Goal: Task Accomplishment & Management: Manage account settings

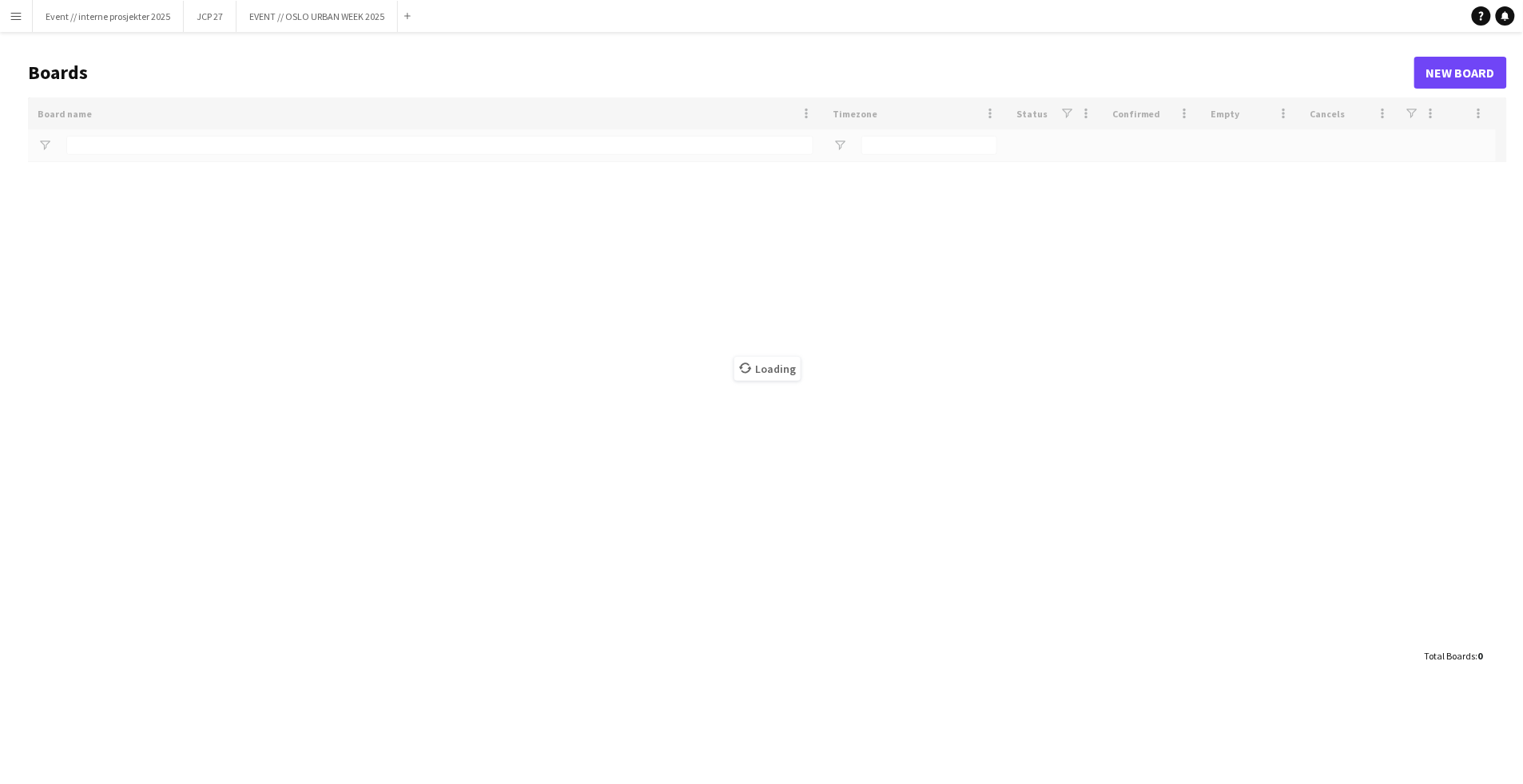
click at [24, 14] on button "Menu" at bounding box center [16, 16] width 32 height 32
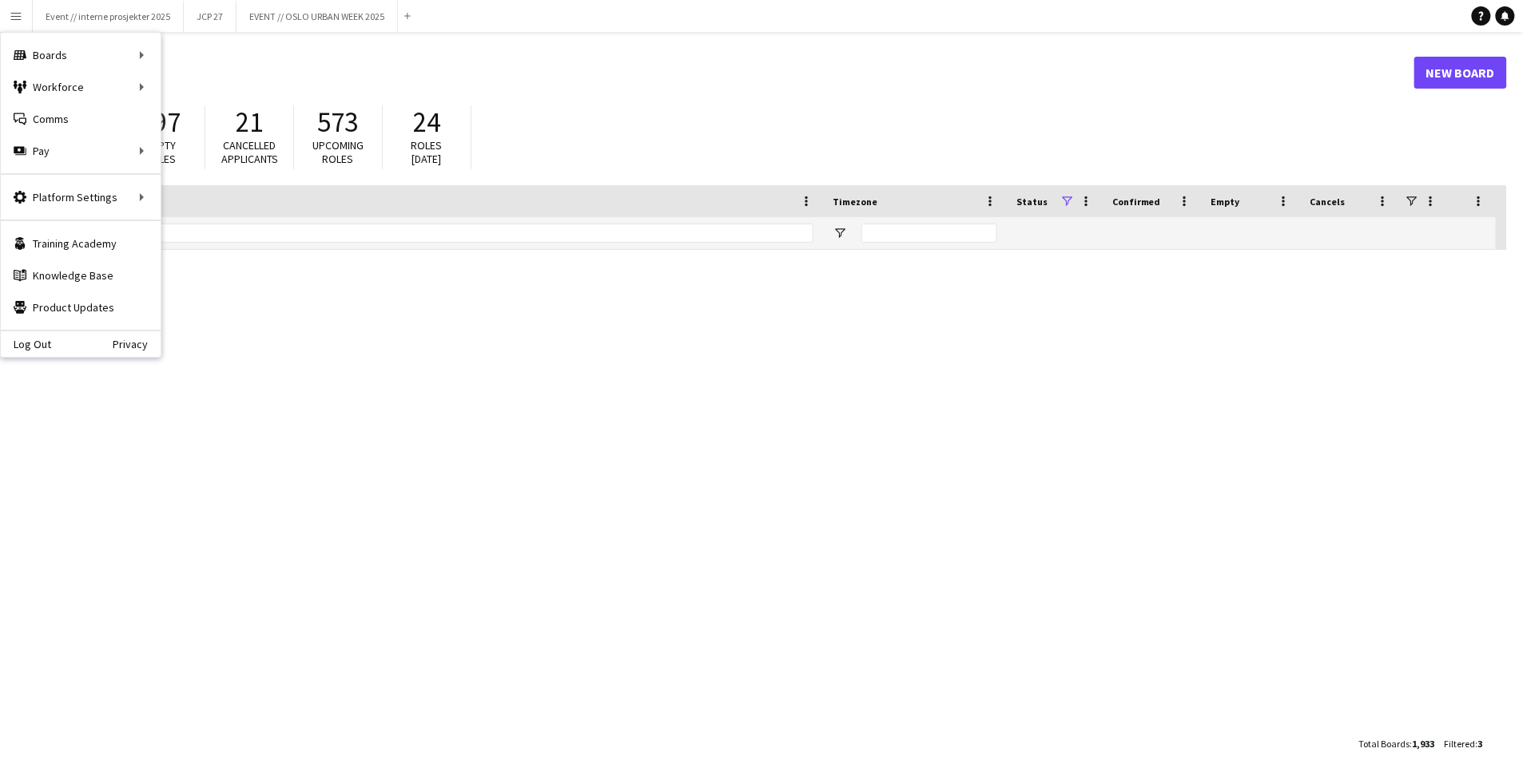
type input "**********"
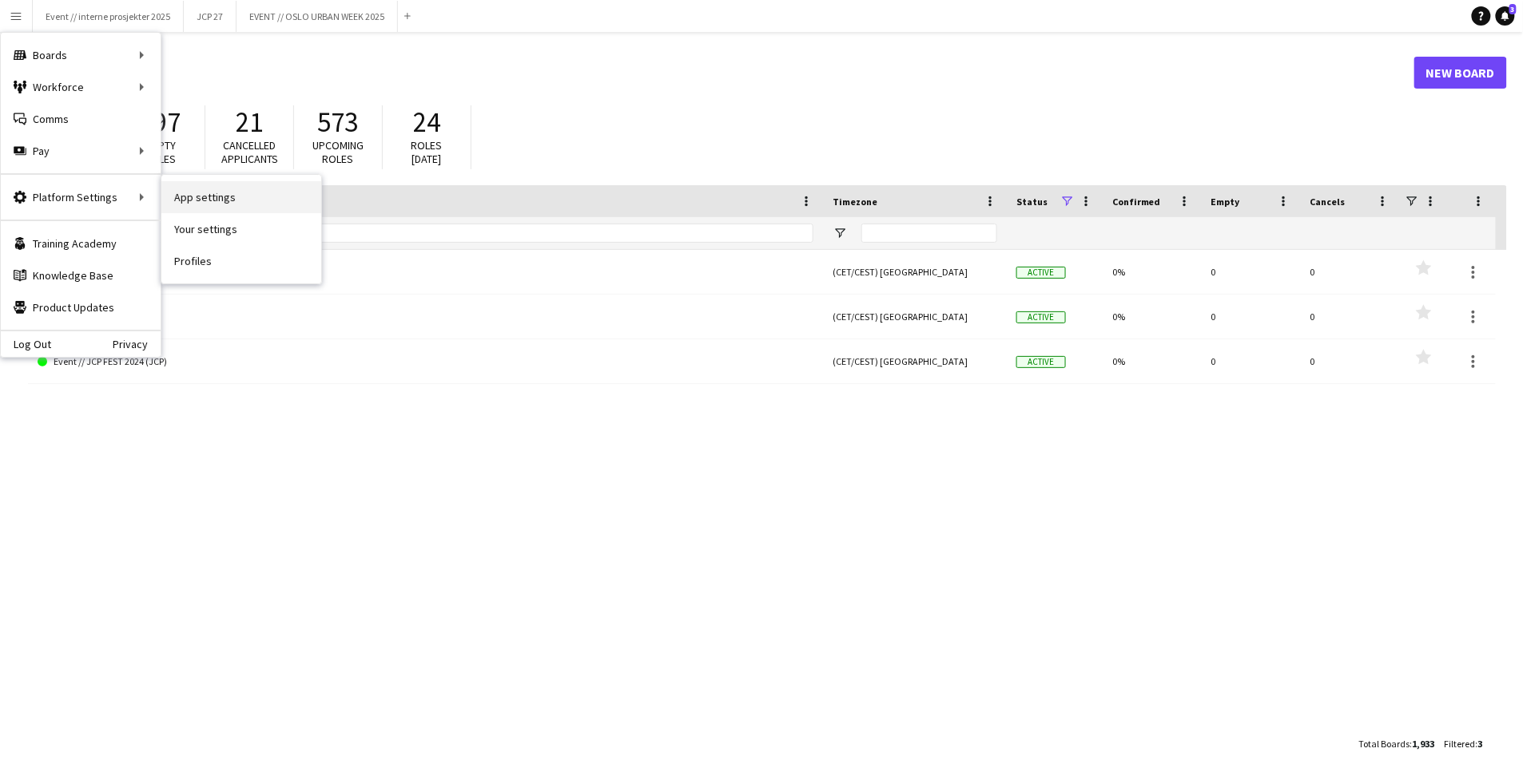
click at [208, 195] on link "App settings" at bounding box center [241, 197] width 160 height 32
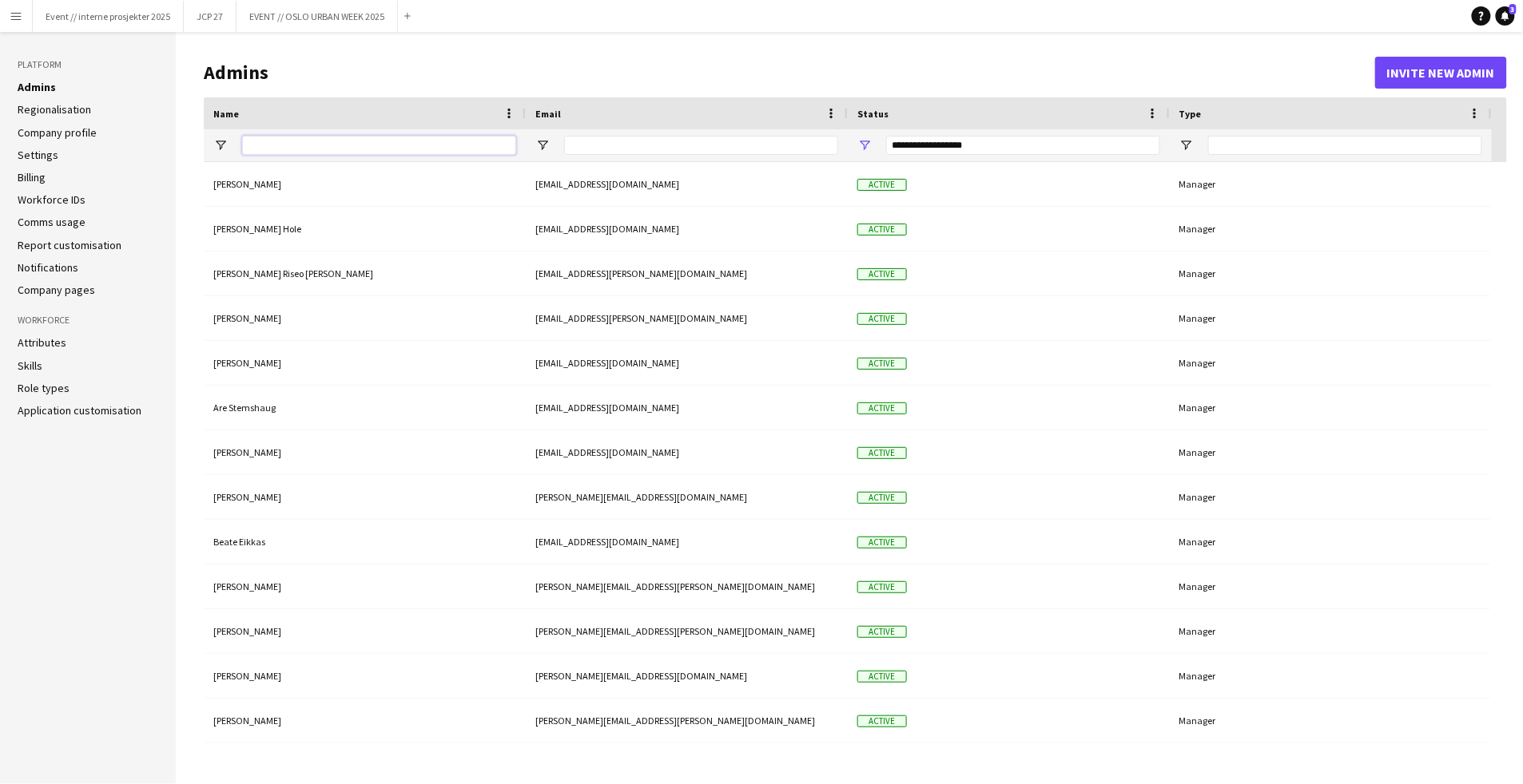
click at [337, 148] on input "Name Filter Input" at bounding box center [379, 145] width 274 height 19
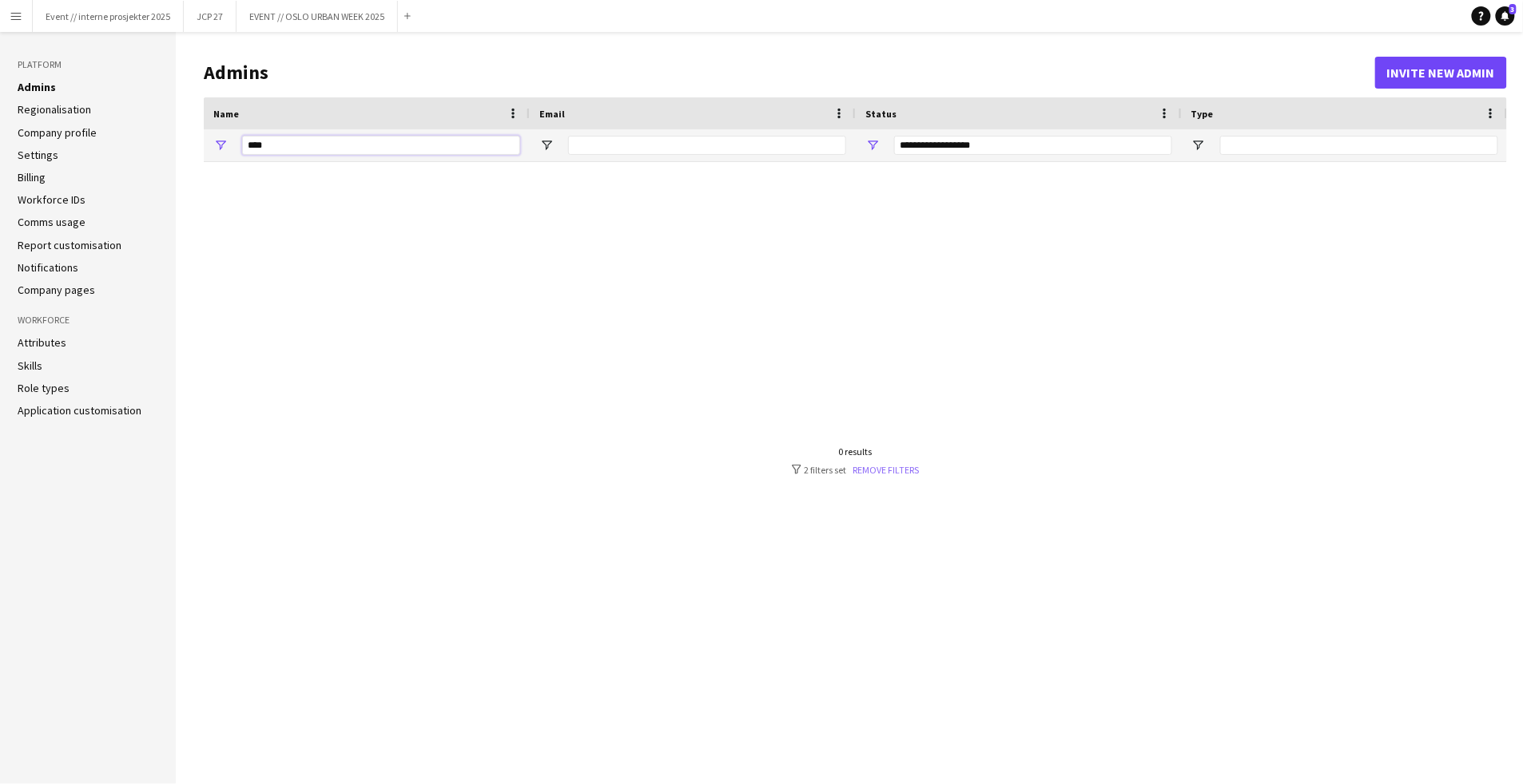
type input "****"
click at [905, 468] on link "Remove filters" at bounding box center [887, 470] width 67 height 12
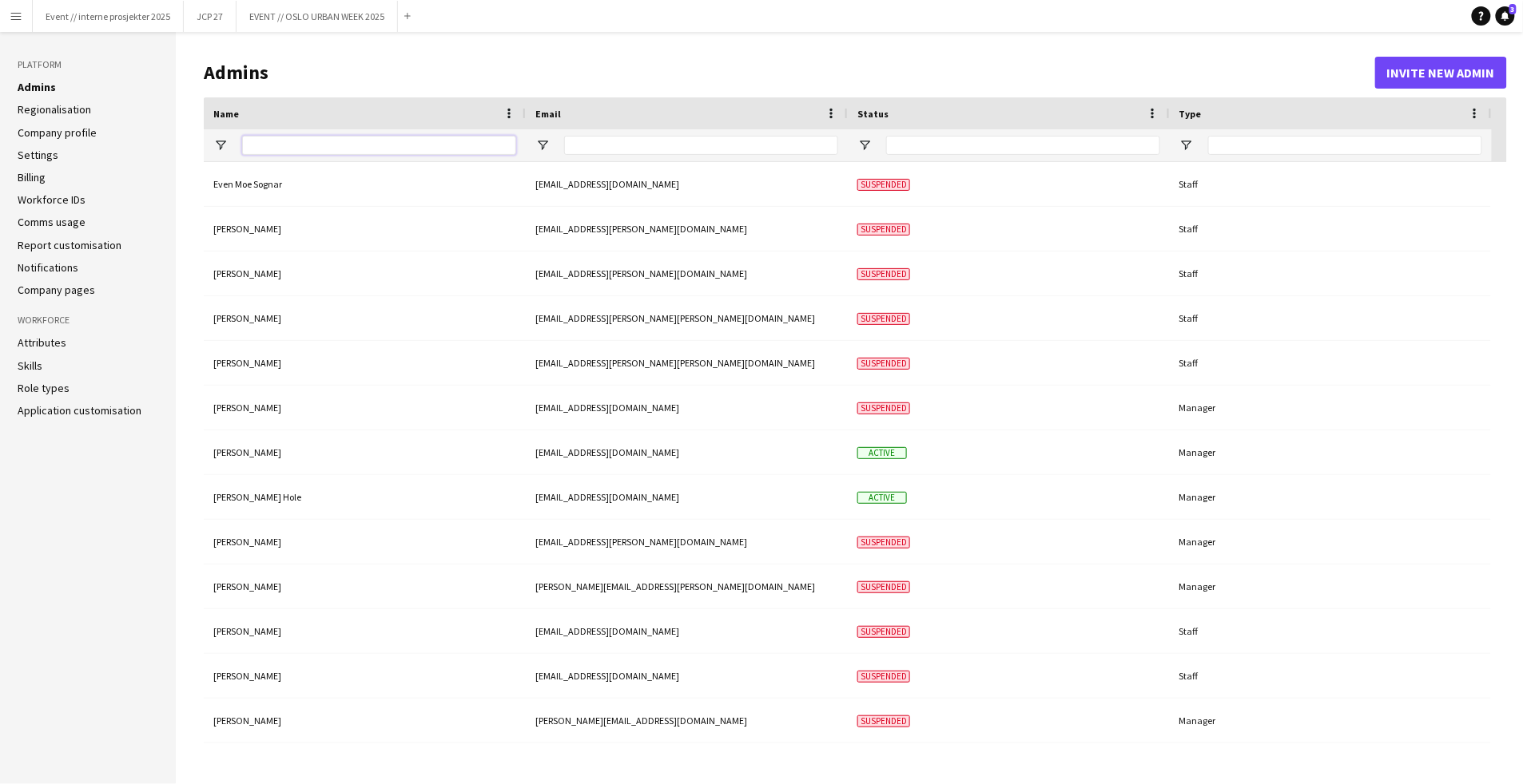
click at [398, 145] on input "Name Filter Input" at bounding box center [379, 145] width 274 height 19
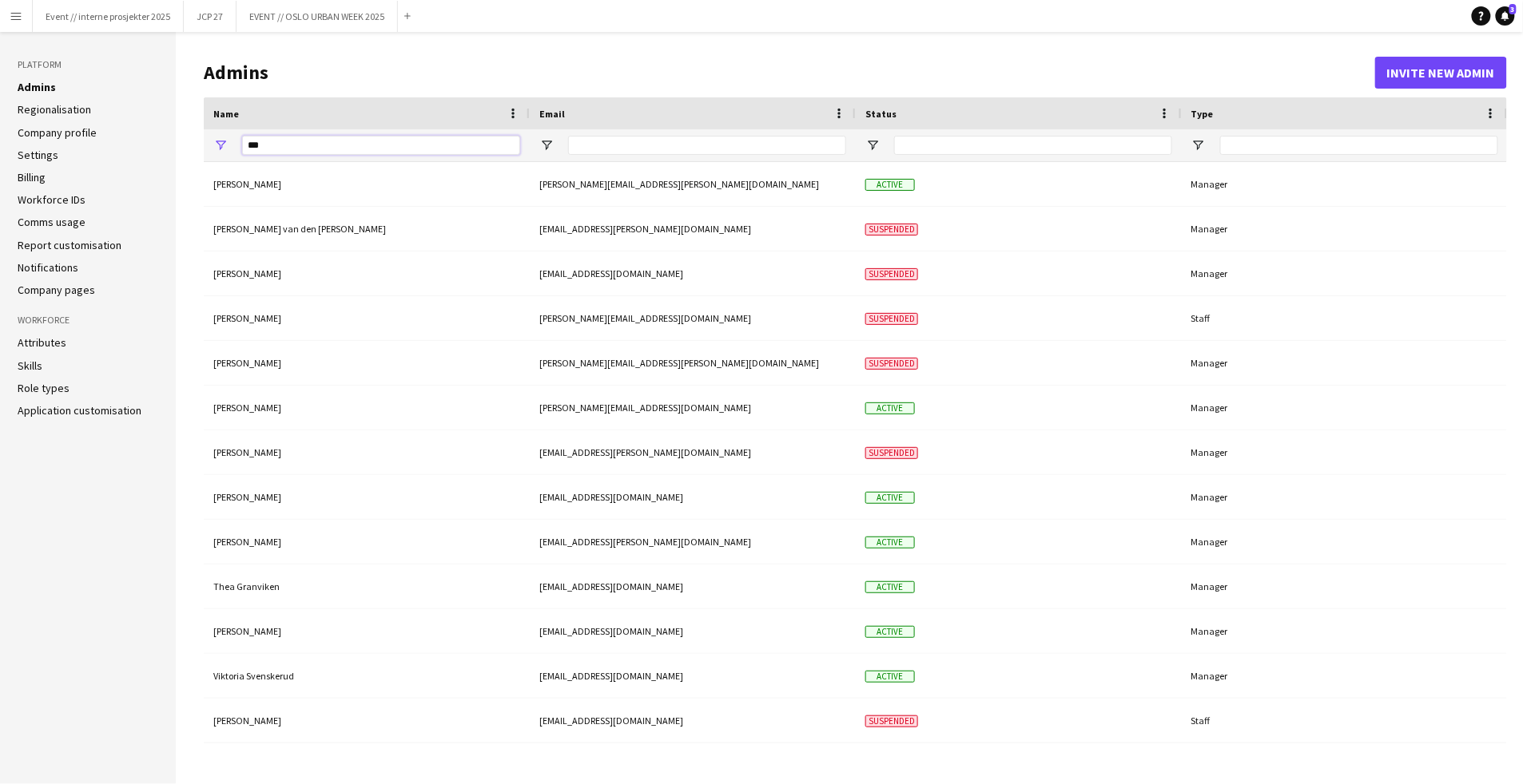
type input "****"
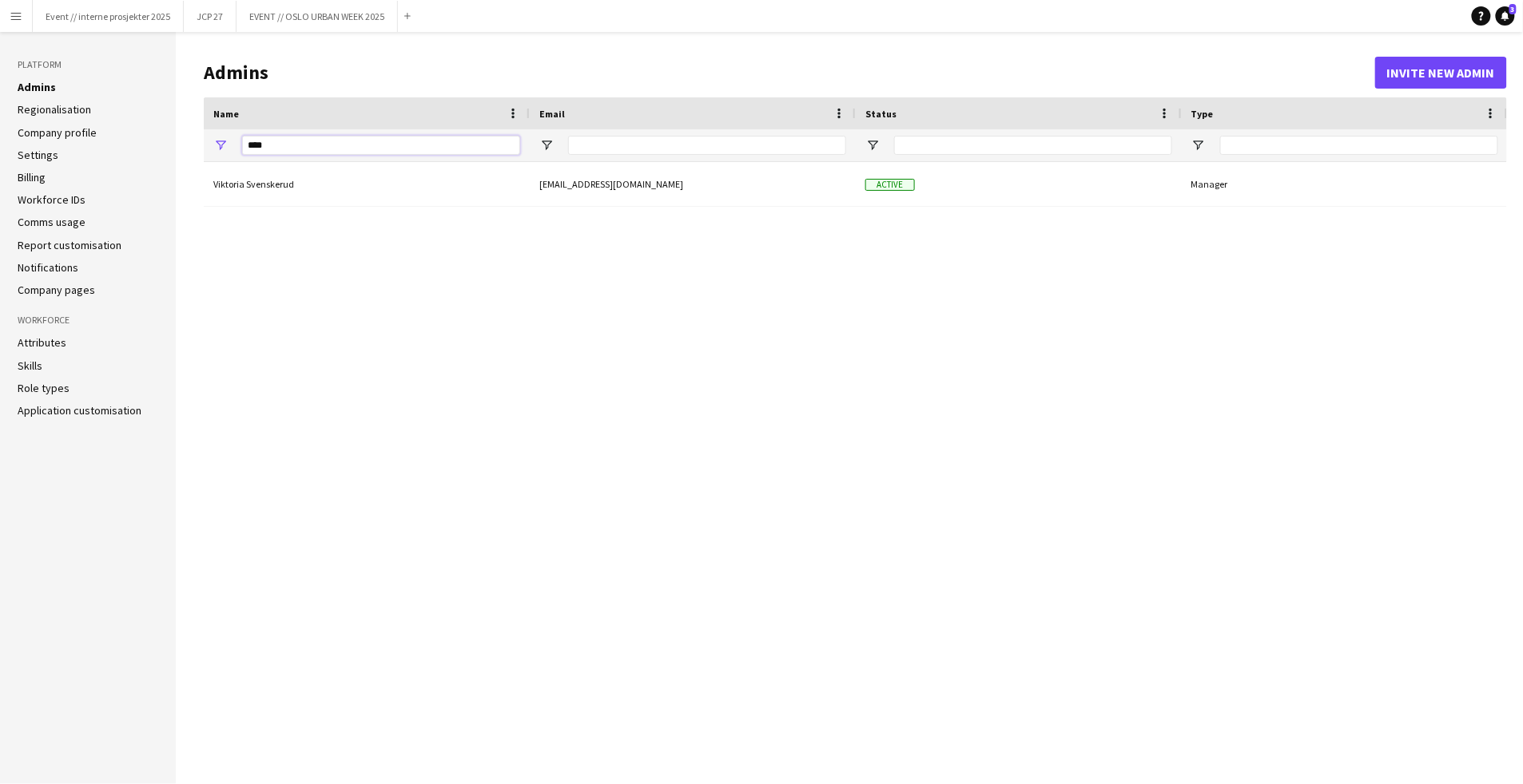
click at [314, 142] on input "****" at bounding box center [381, 145] width 278 height 19
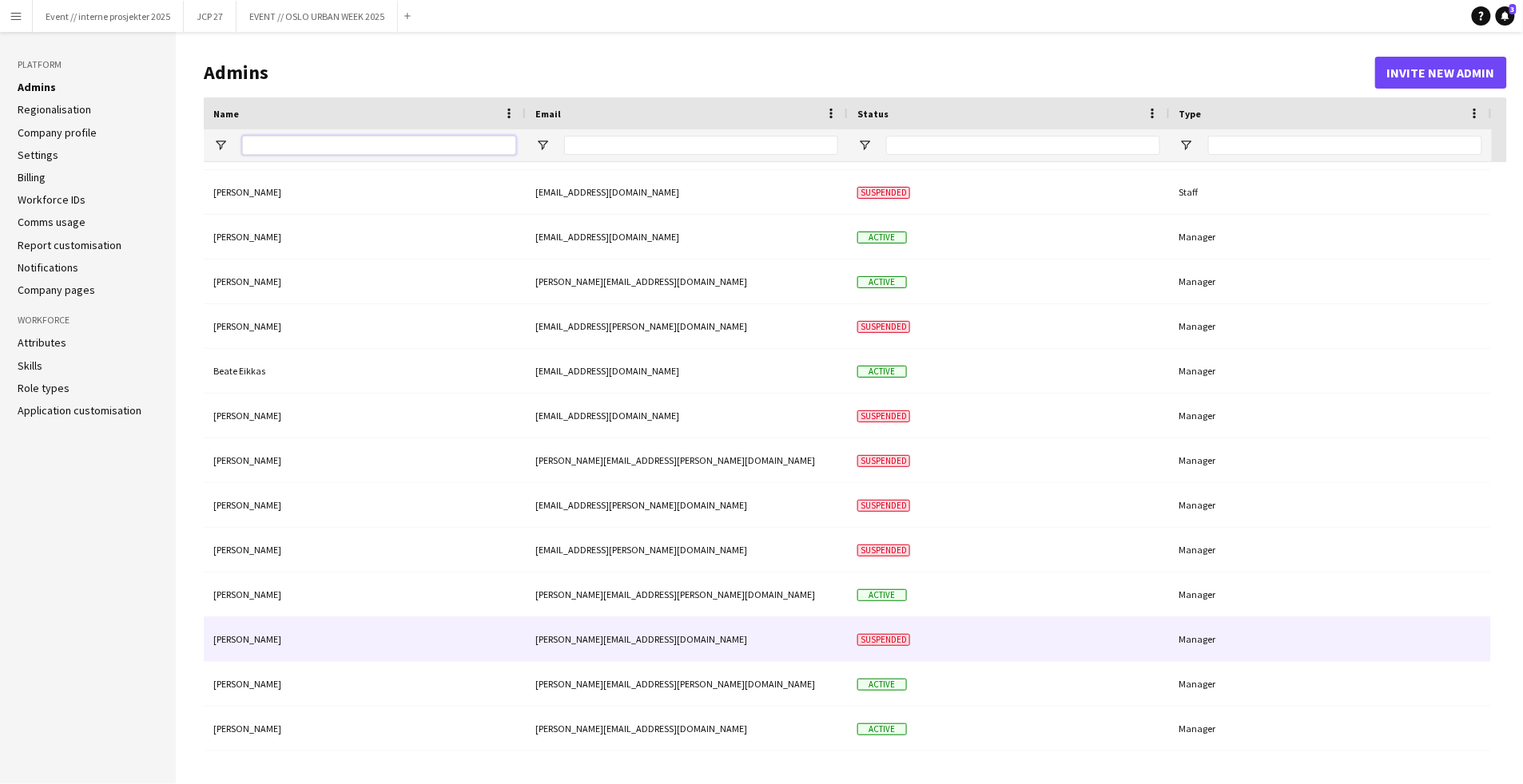
scroll to position [891, 0]
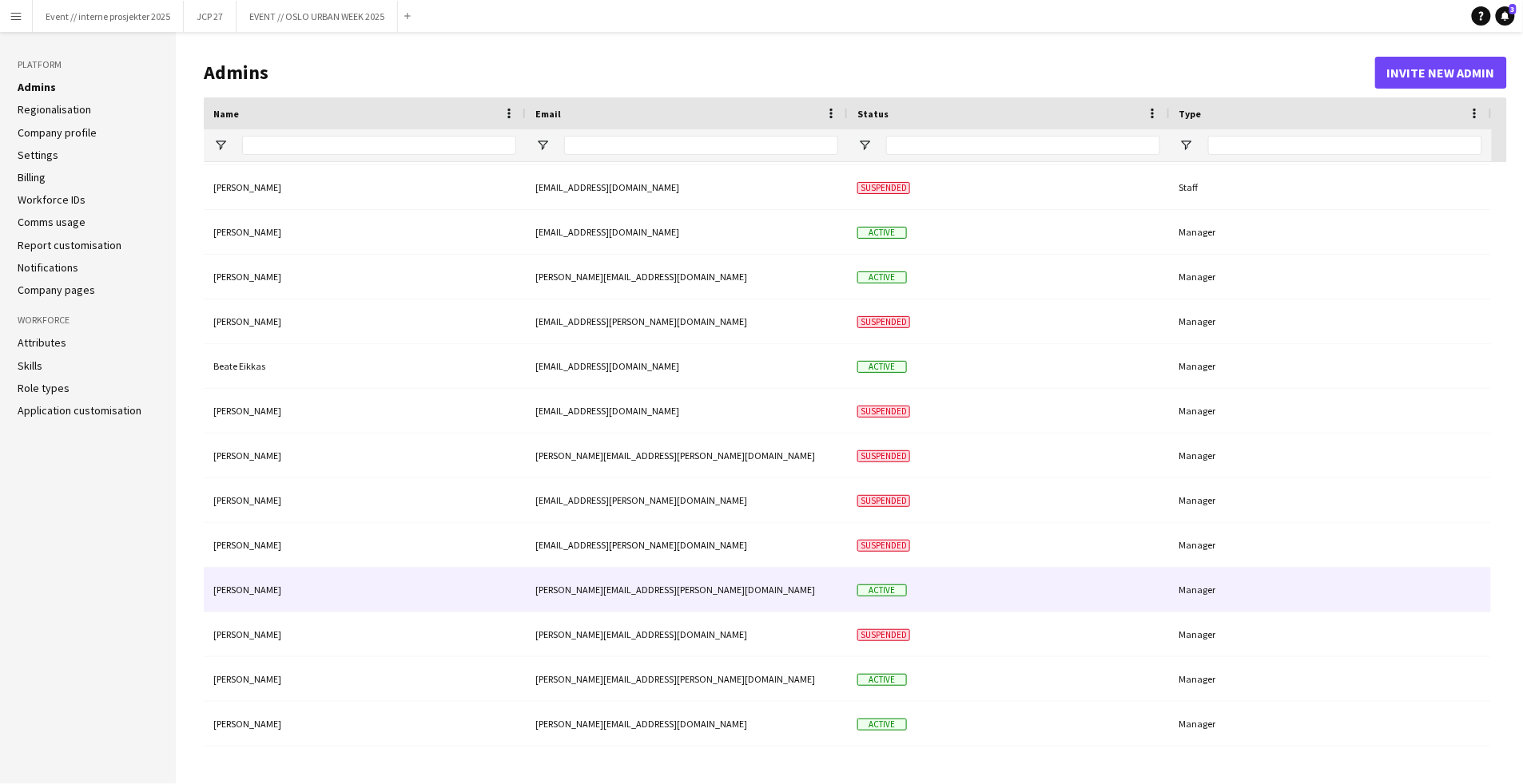
click at [260, 588] on div "[PERSON_NAME]" at bounding box center [364, 589] width 322 height 44
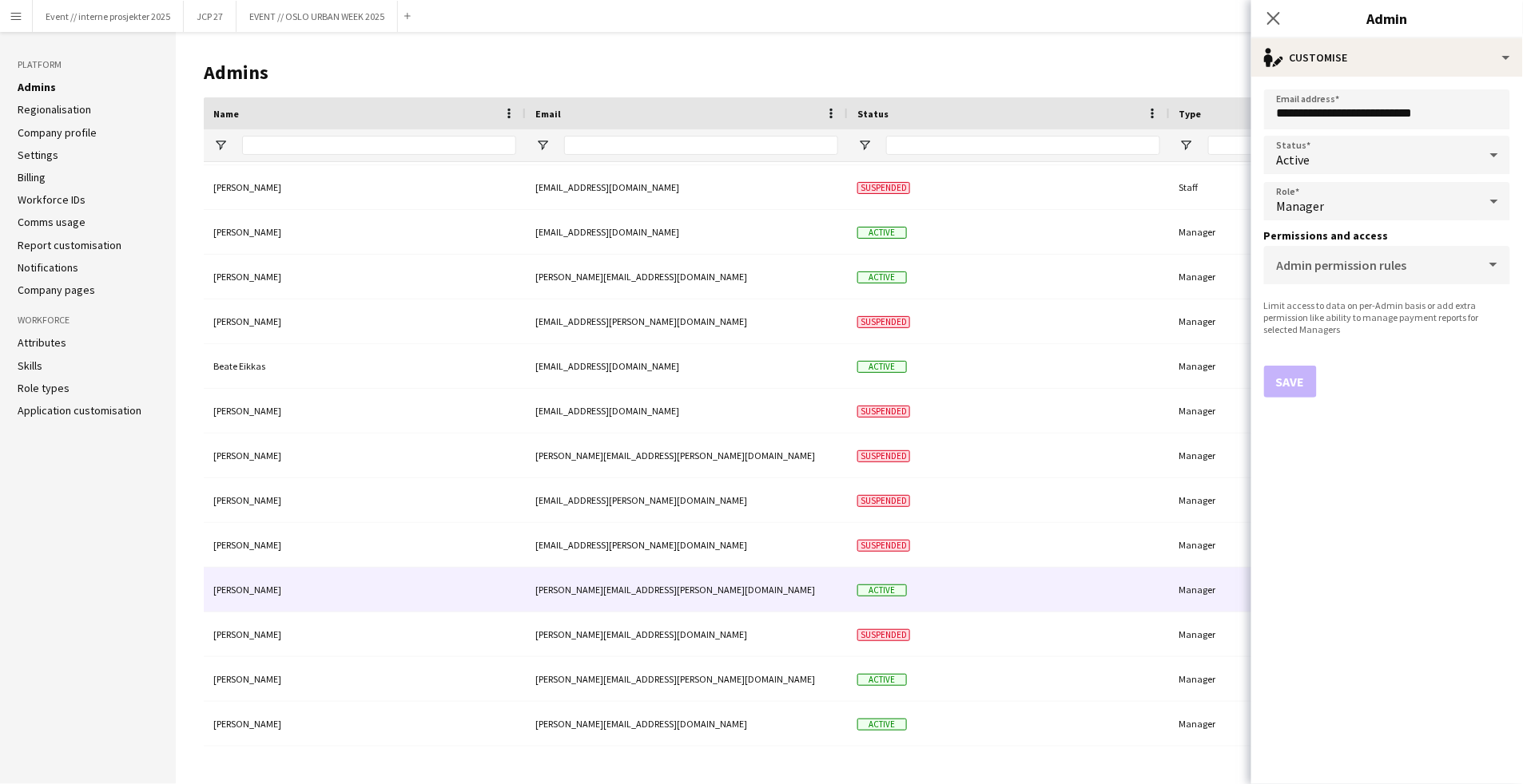
click at [1392, 205] on div "Manager" at bounding box center [1371, 201] width 214 height 39
click at [1392, 205] on div at bounding box center [762, 392] width 1523 height 784
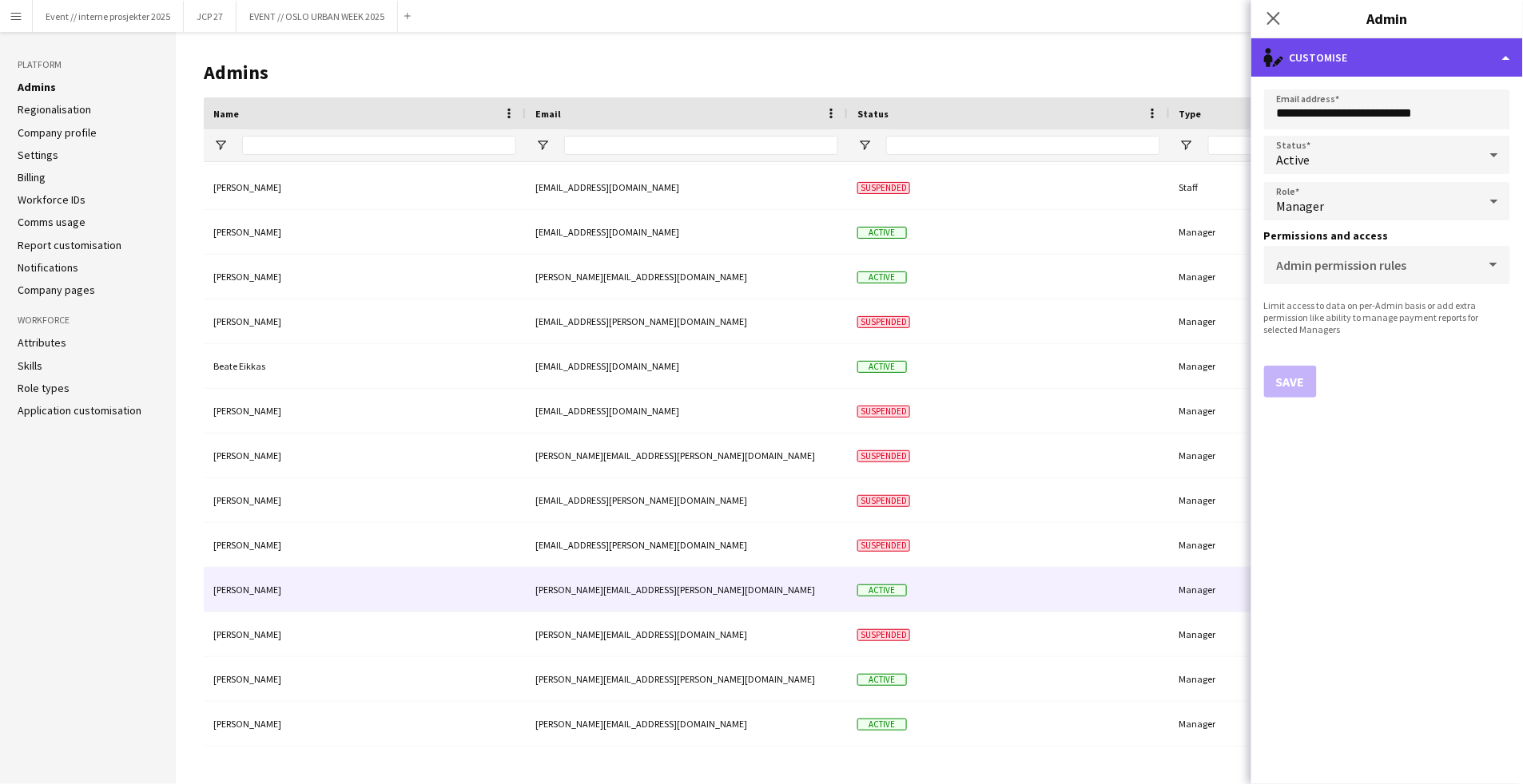
click at [1372, 64] on div "single-neutral-actions-edit-1 Customise" at bounding box center [1387, 58] width 272 height 39
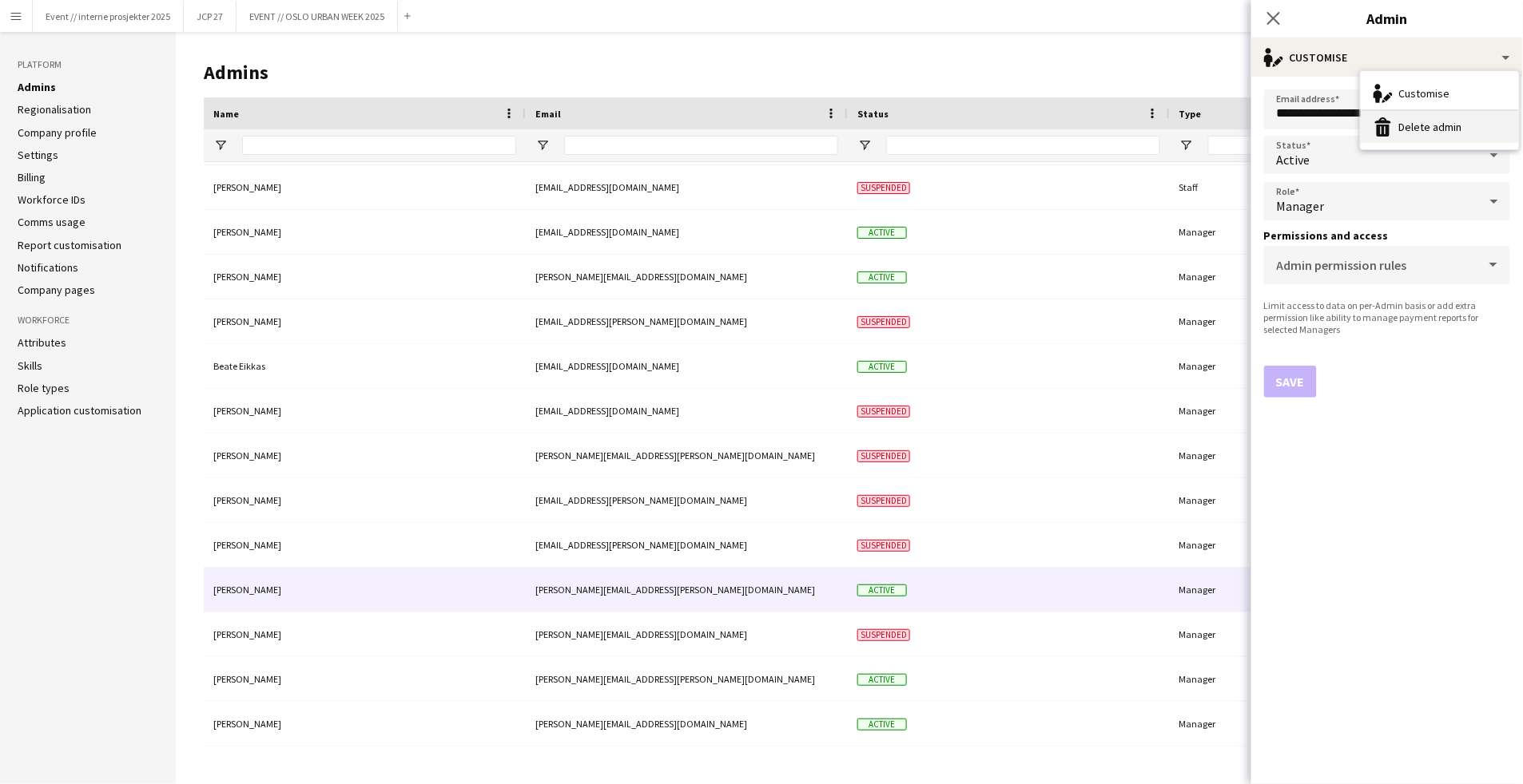
click at [1440, 125] on button "Delete admin Delete admin" at bounding box center [1440, 127] width 158 height 32
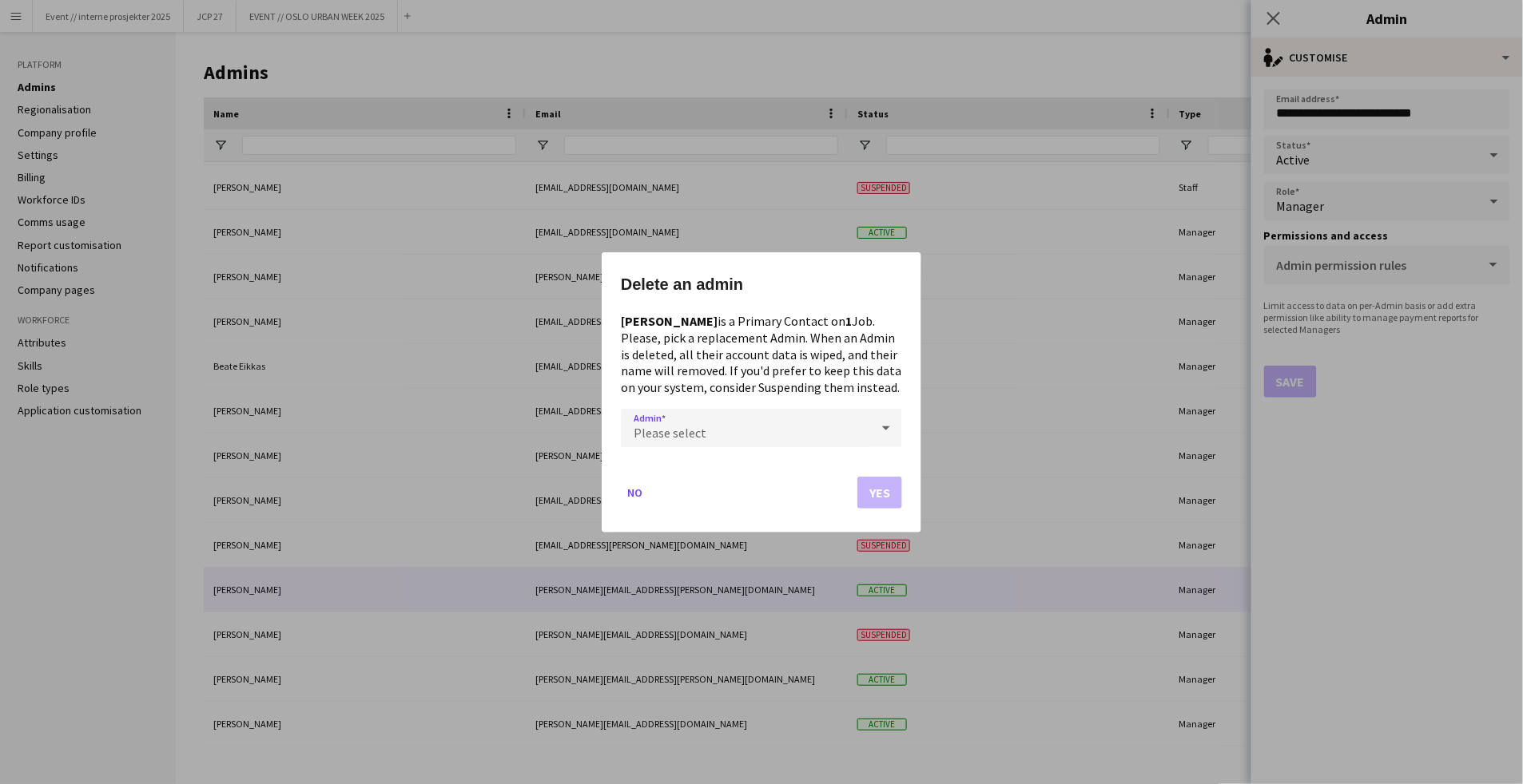
click at [767, 430] on div "Please select" at bounding box center [745, 427] width 249 height 39
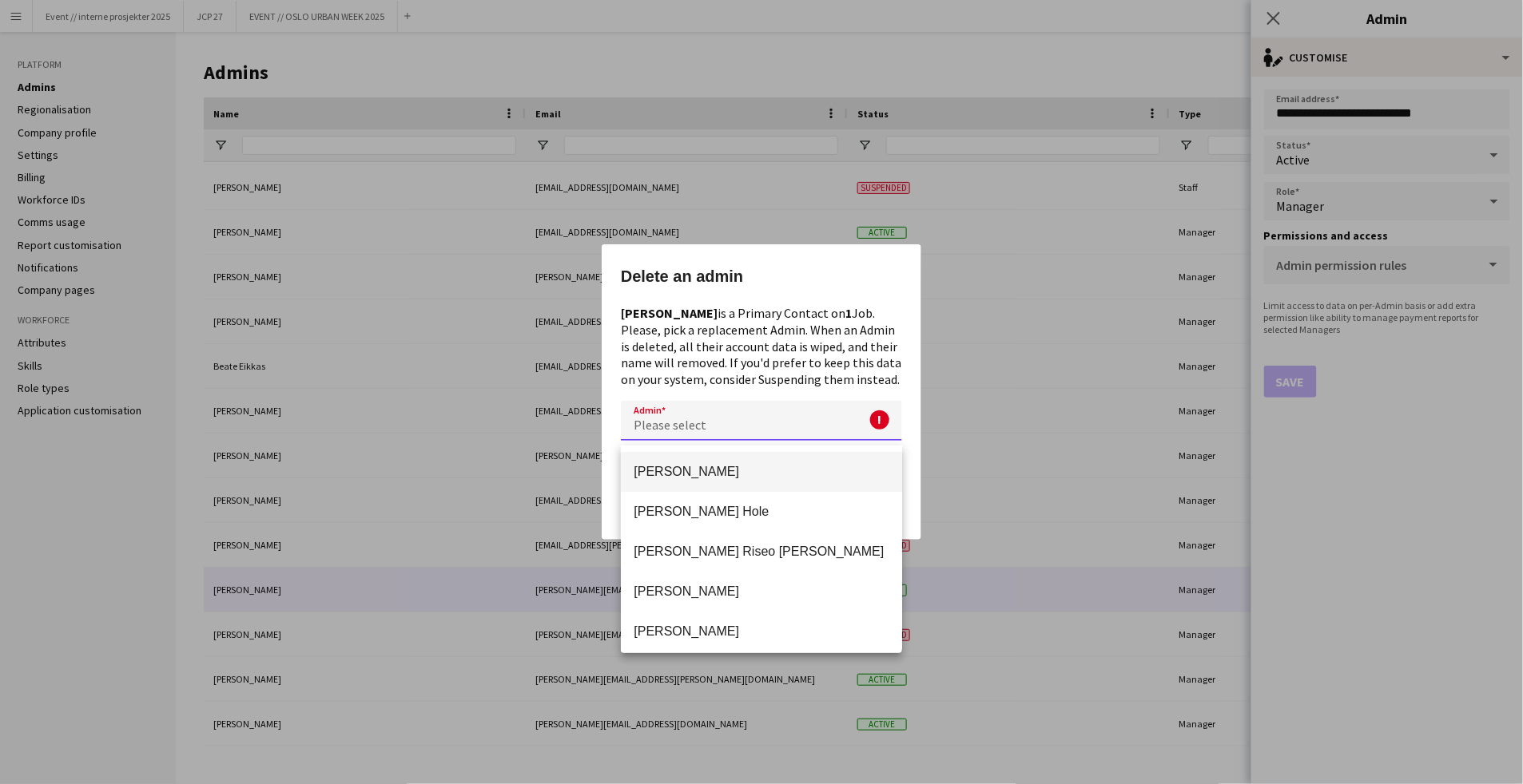
click at [762, 432] on div at bounding box center [762, 392] width 1523 height 784
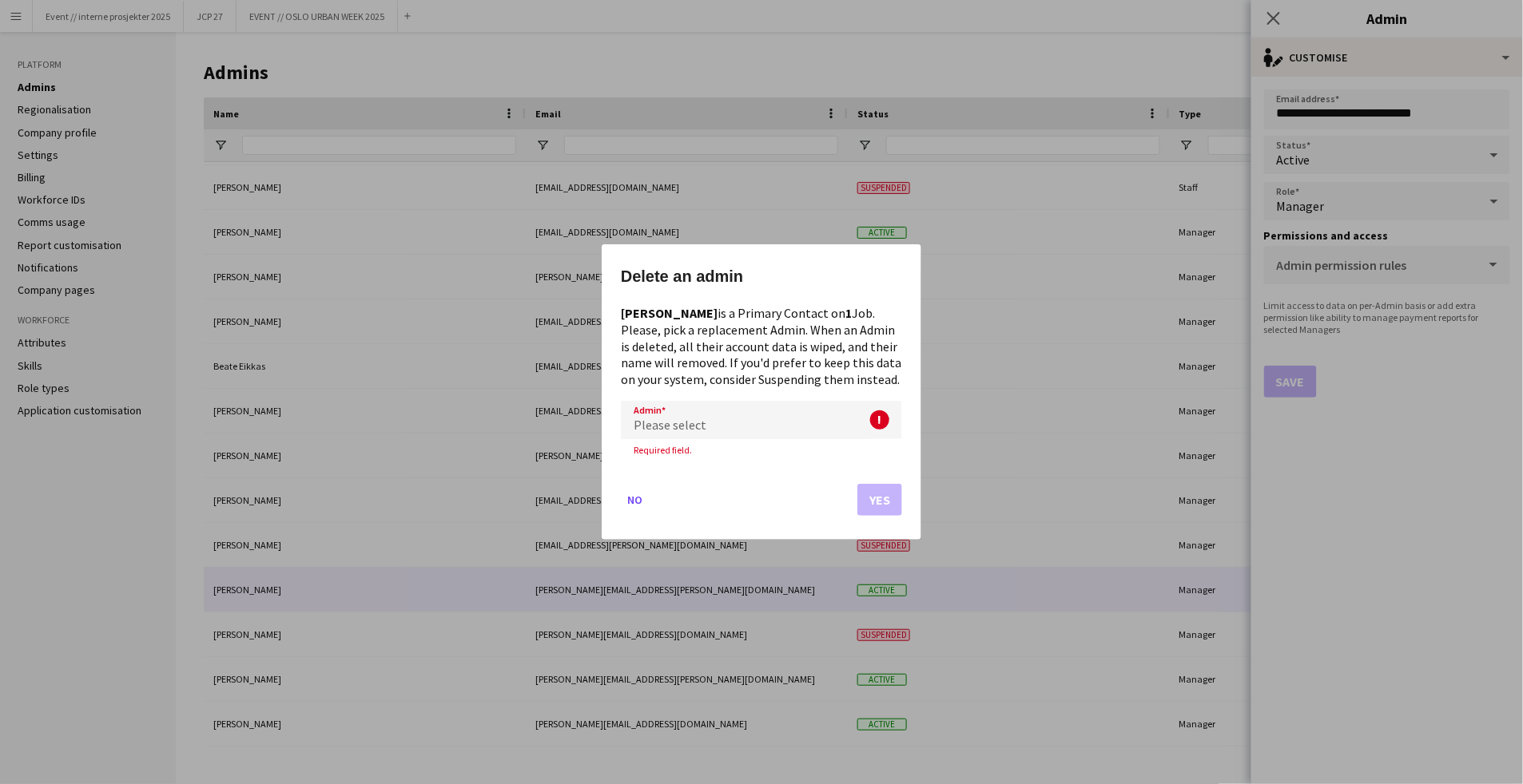
click at [760, 428] on div "Please select" at bounding box center [745, 420] width 249 height 39
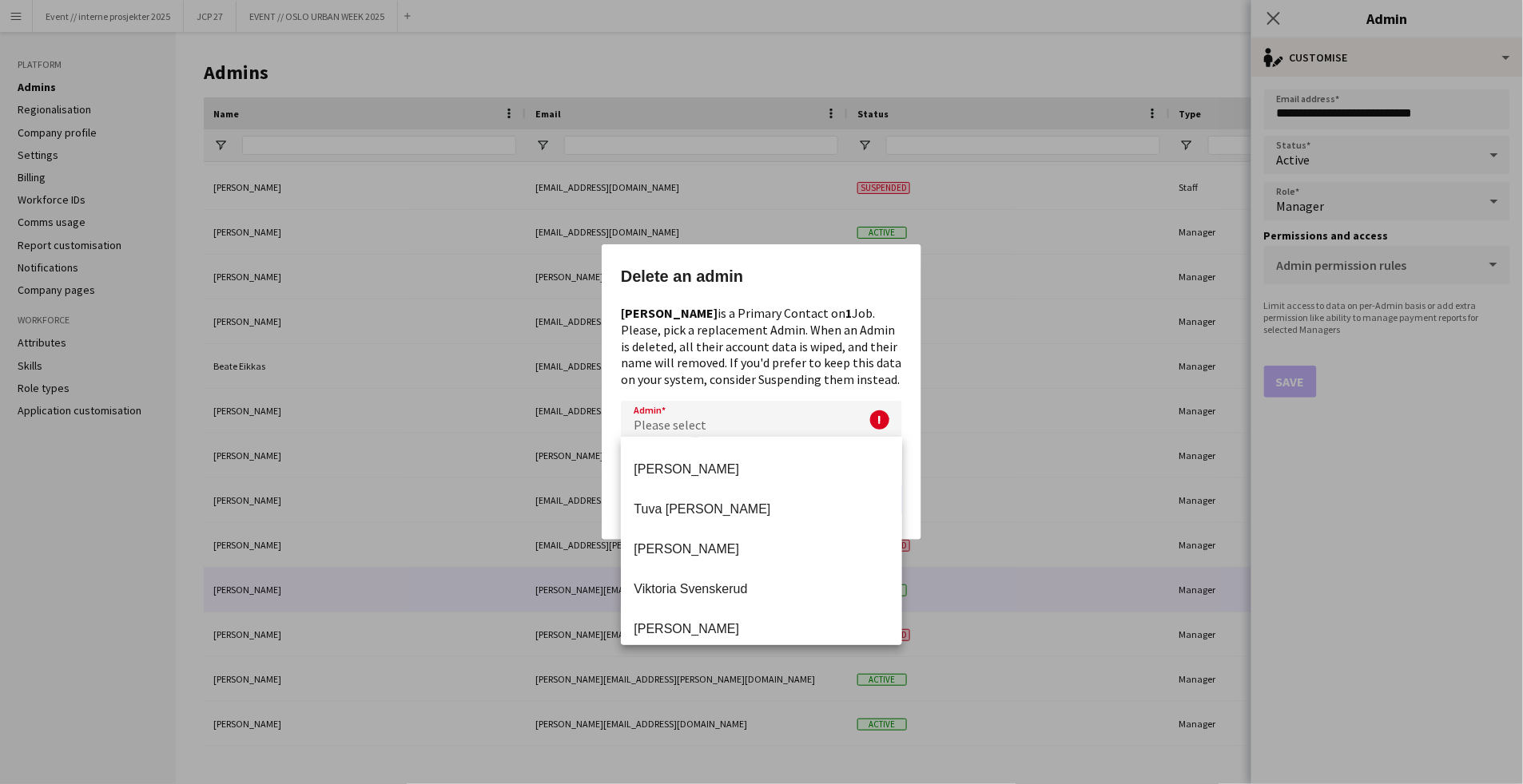
scroll to position [3519, 0]
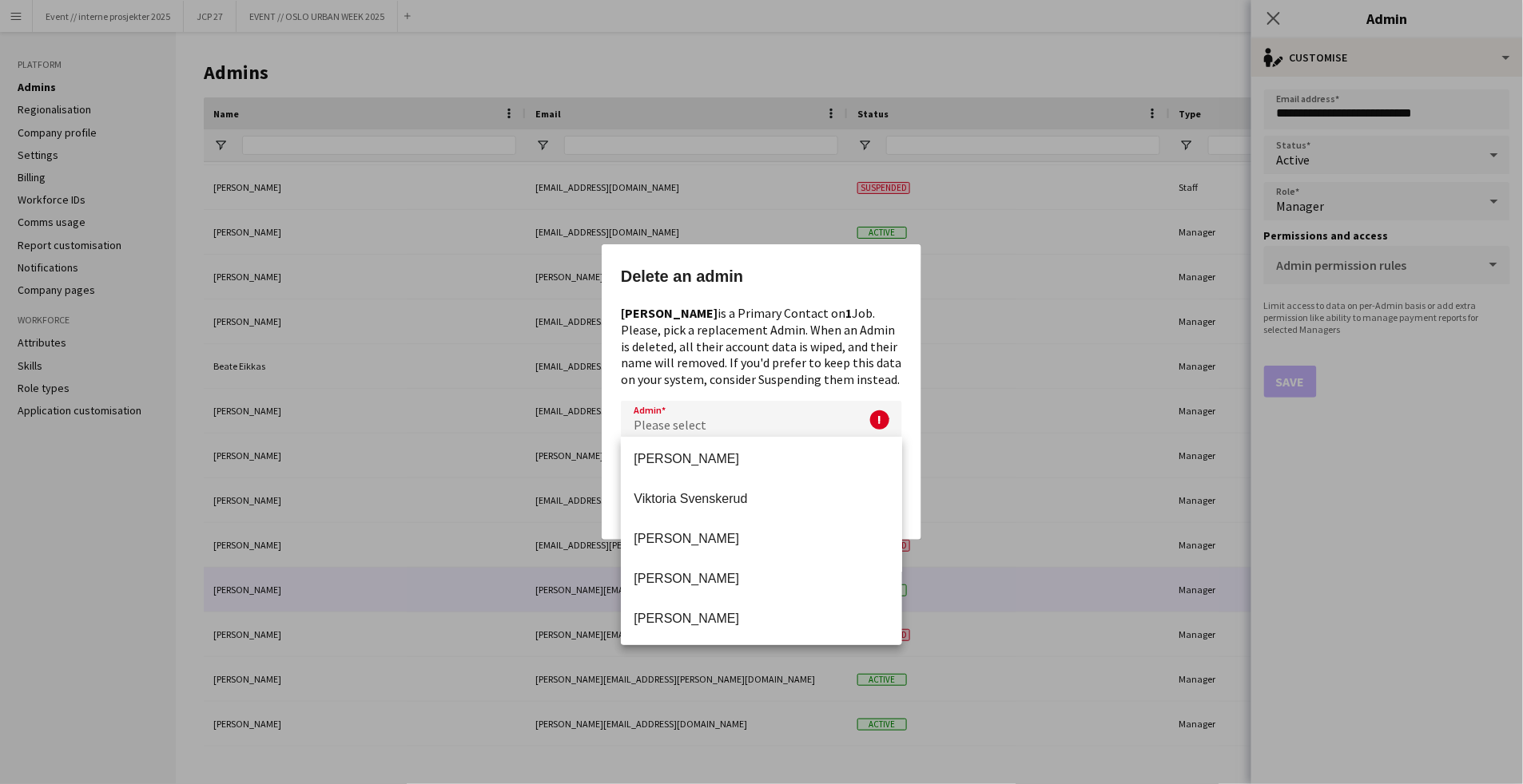
click at [704, 416] on div at bounding box center [762, 392] width 1523 height 784
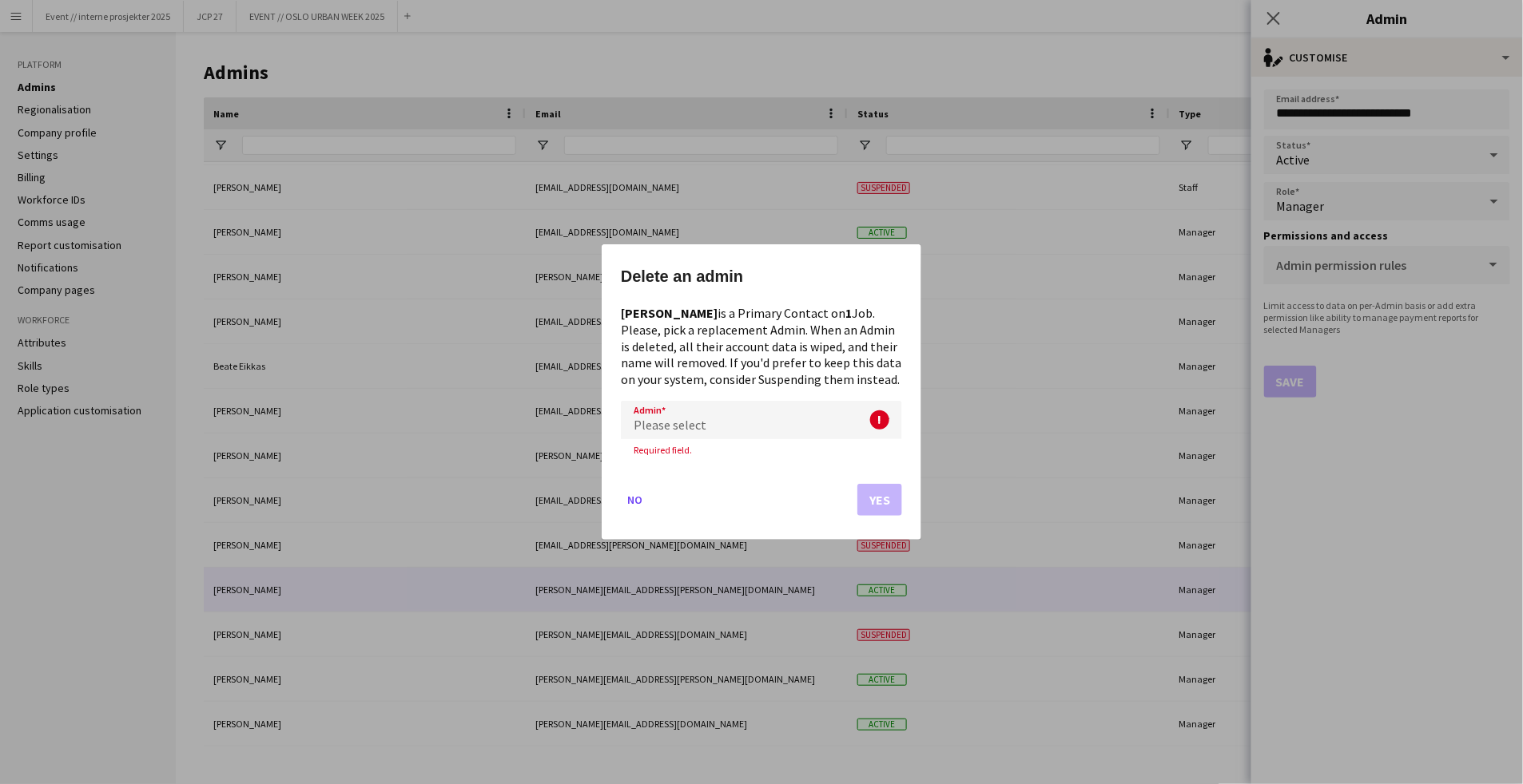
click at [704, 416] on div "Please select" at bounding box center [745, 420] width 249 height 39
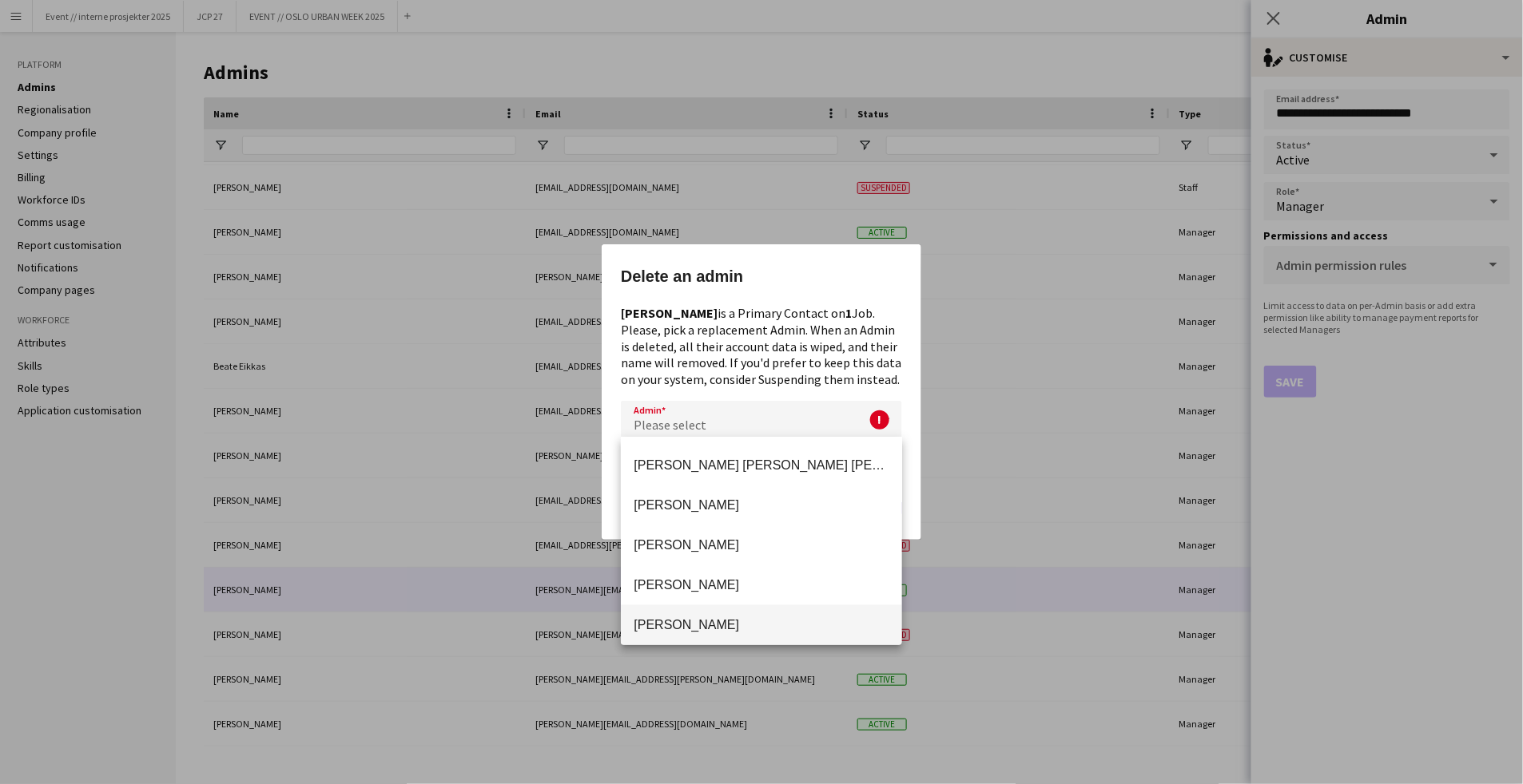
scroll to position [1717, 0]
click at [682, 428] on div at bounding box center [762, 392] width 1523 height 784
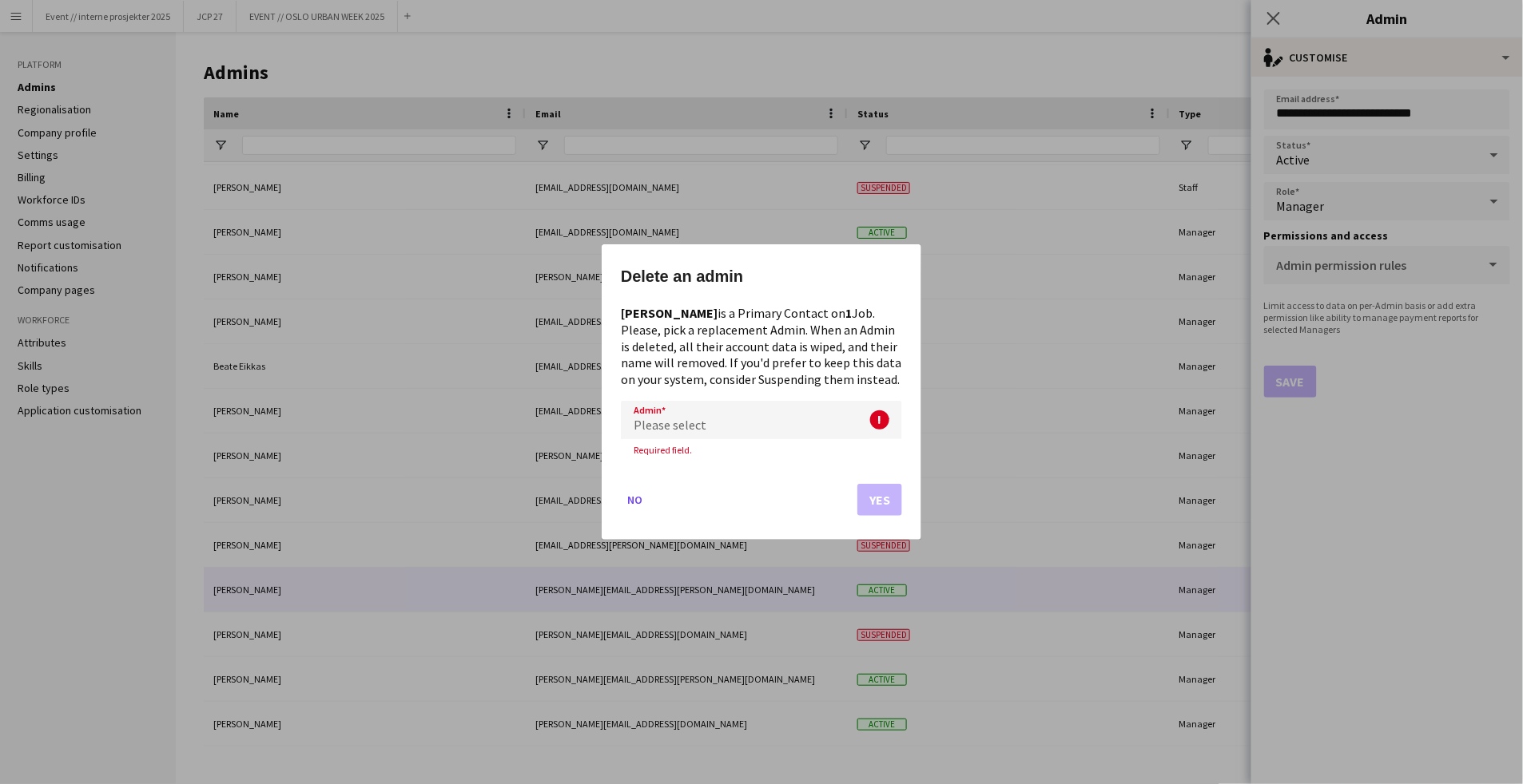
click at [679, 423] on span "Please select" at bounding box center [669, 425] width 72 height 16
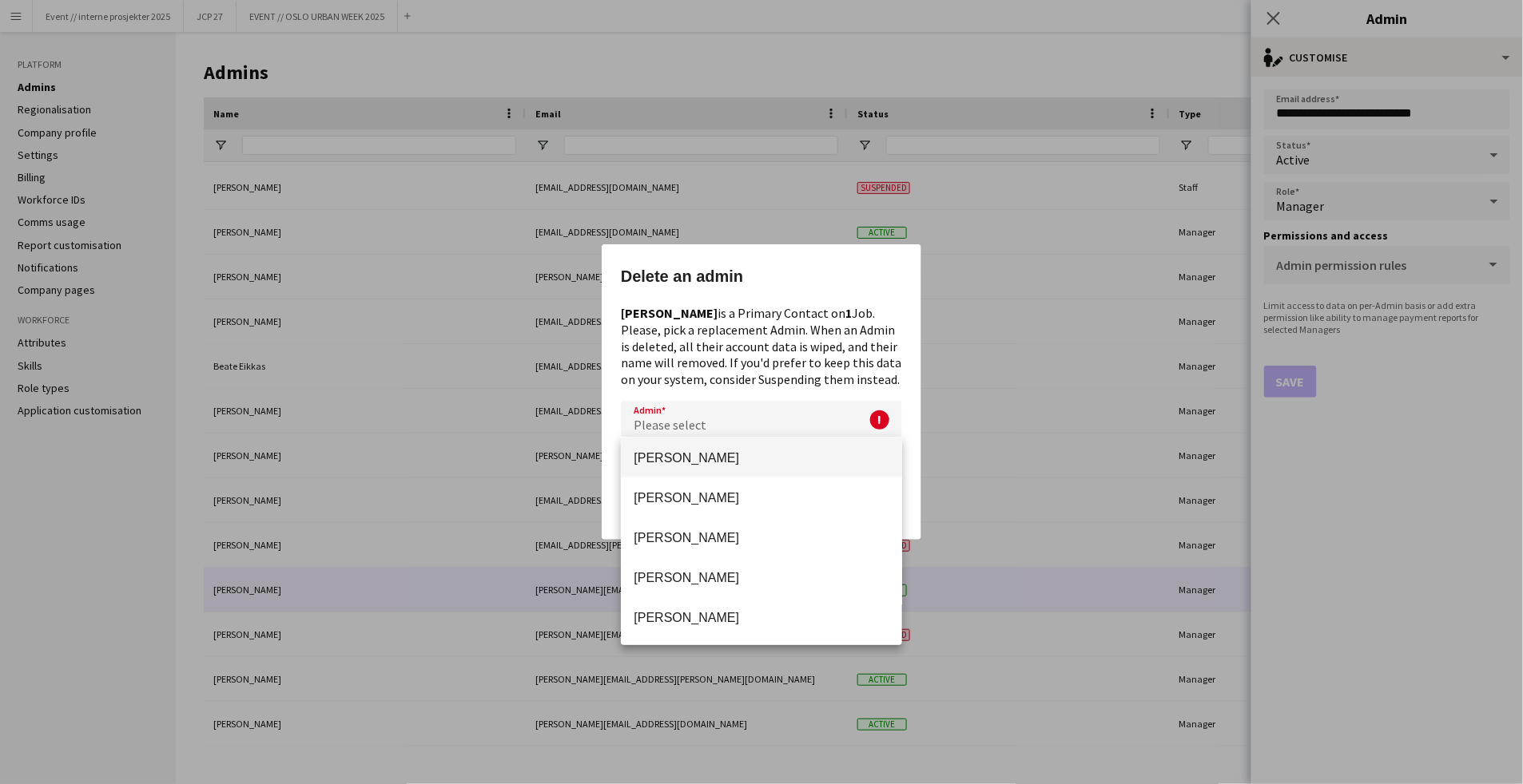
click at [687, 364] on div at bounding box center [762, 392] width 1523 height 784
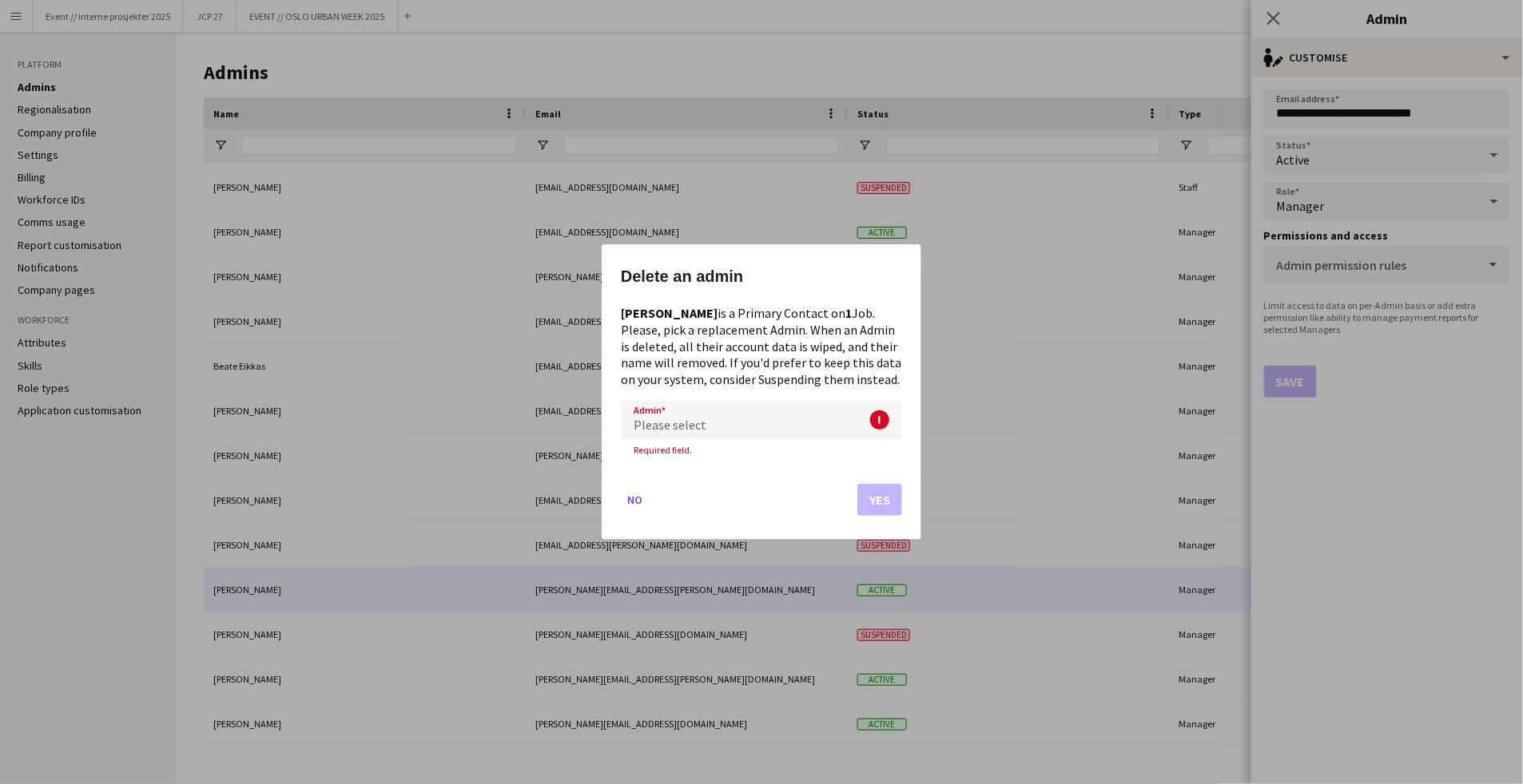
click at [756, 432] on div "Please select" at bounding box center [745, 420] width 249 height 39
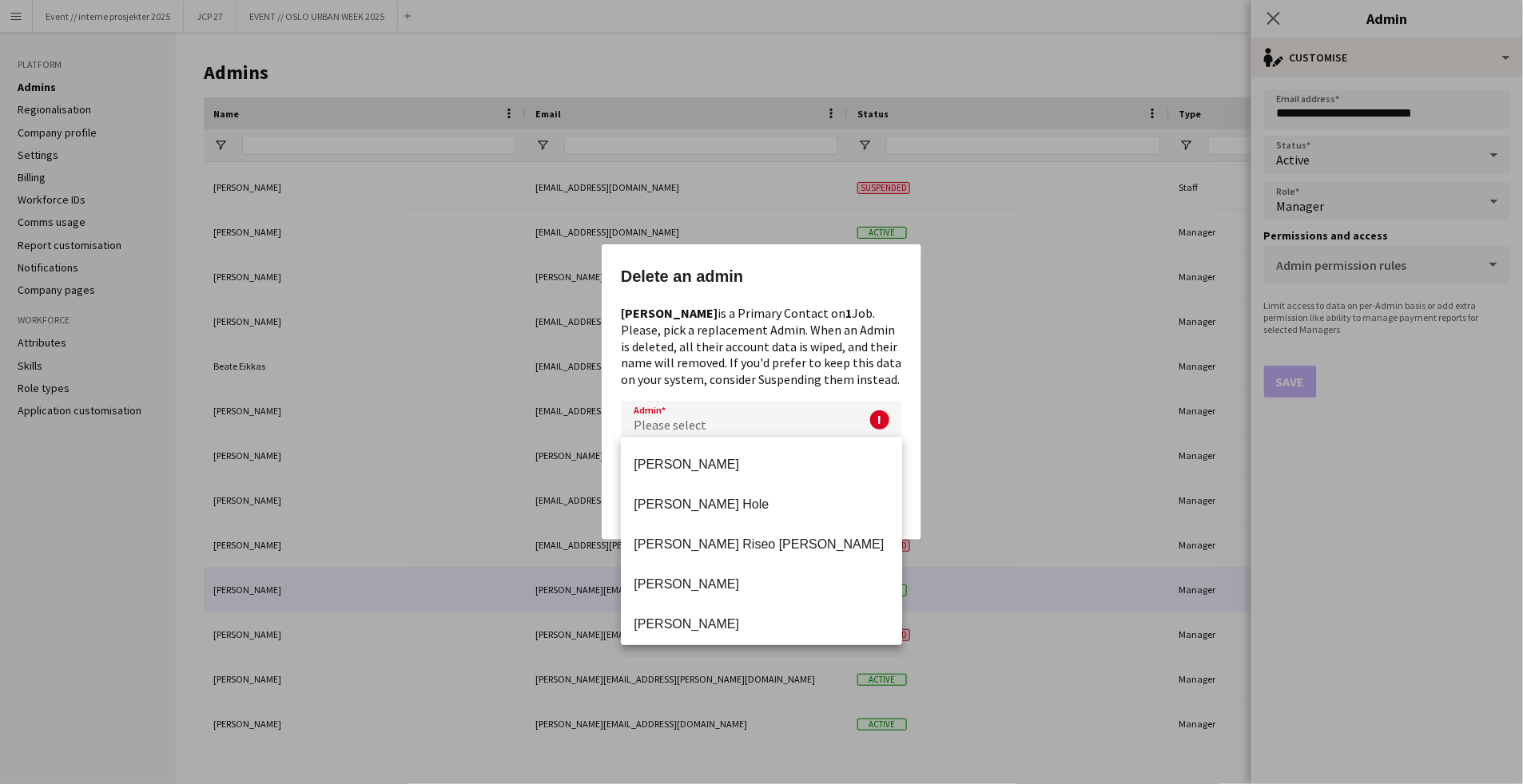
click at [748, 429] on div at bounding box center [762, 392] width 1523 height 784
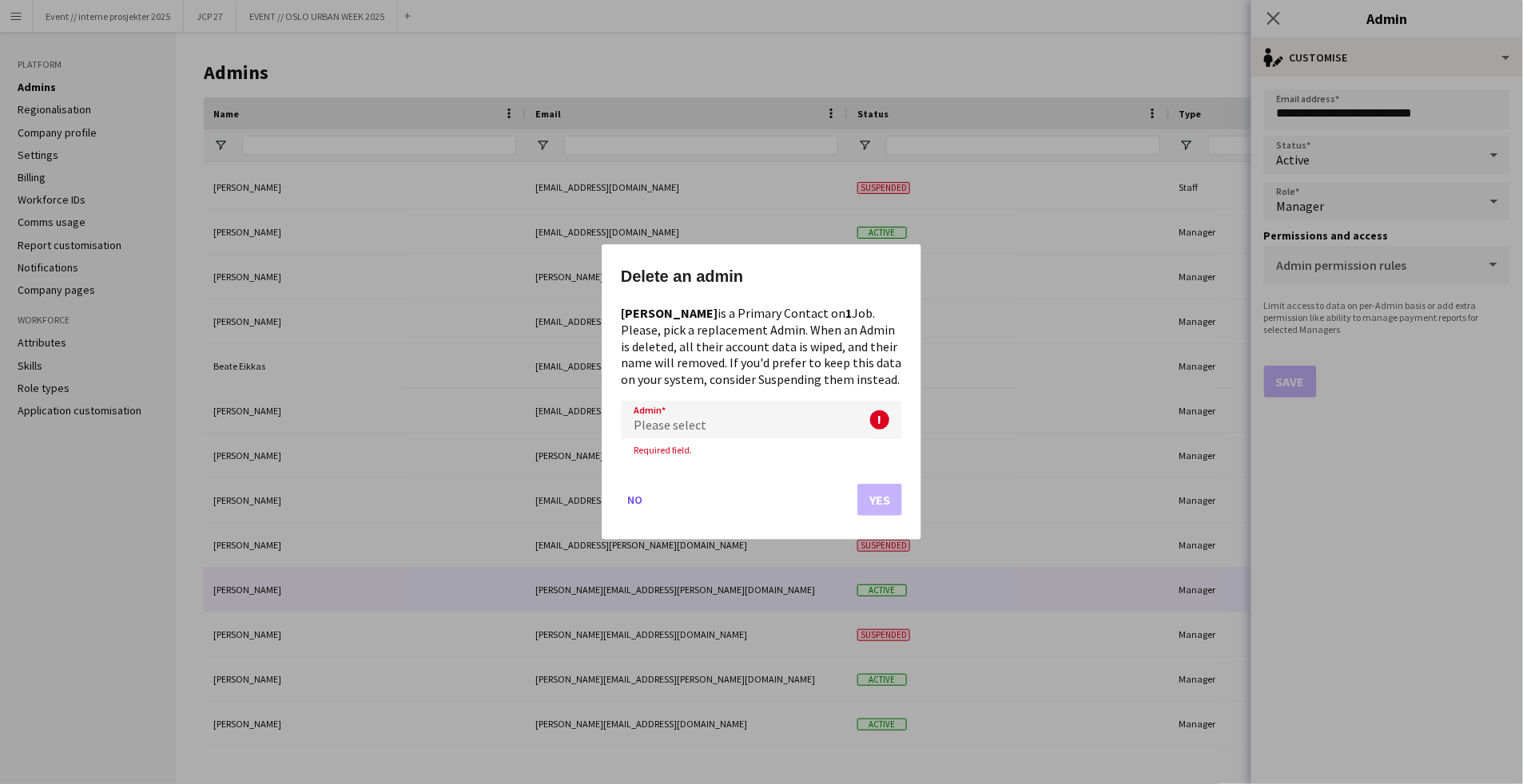
click at [746, 428] on div "Please select" at bounding box center [745, 420] width 249 height 39
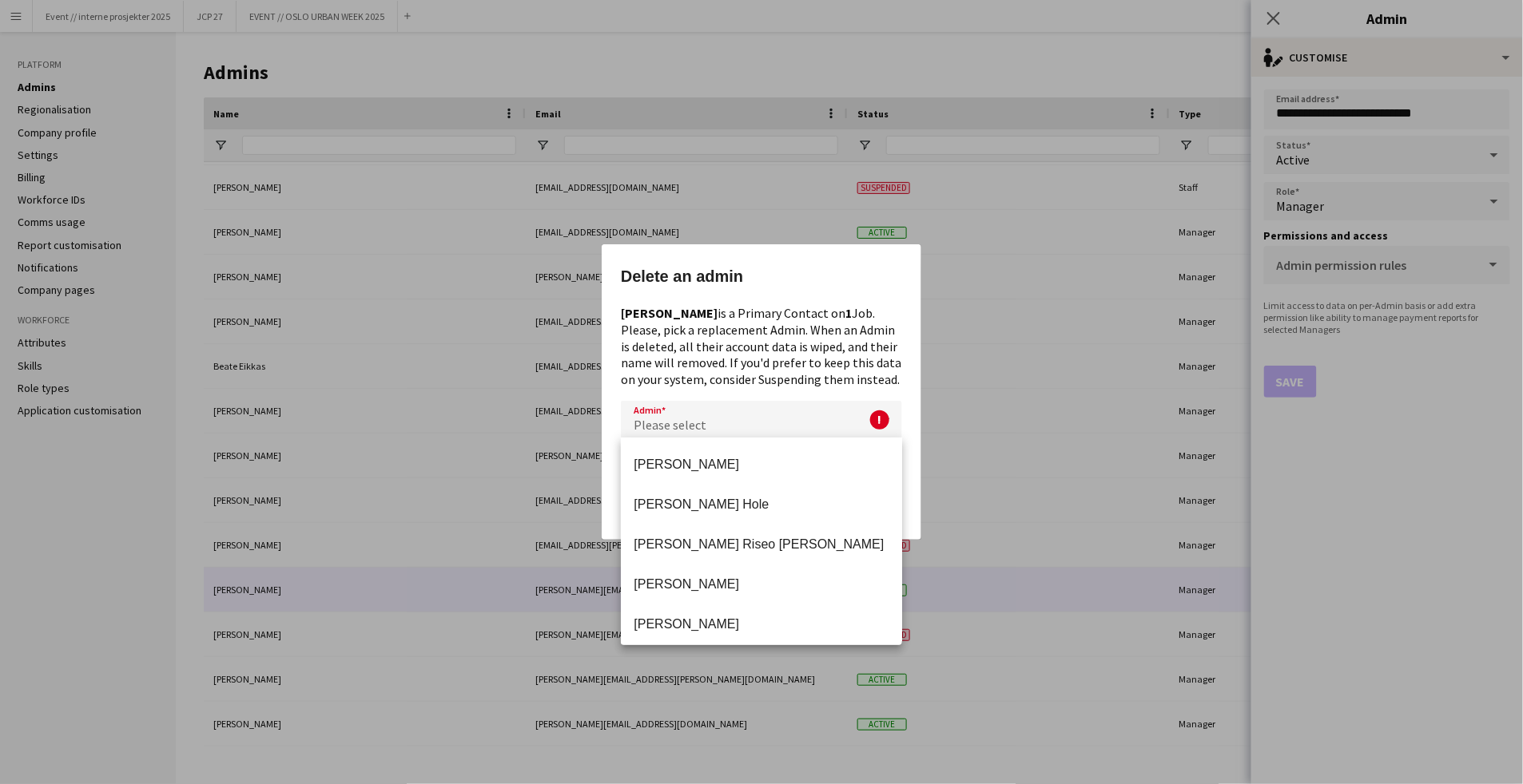
scroll to position [1357, 0]
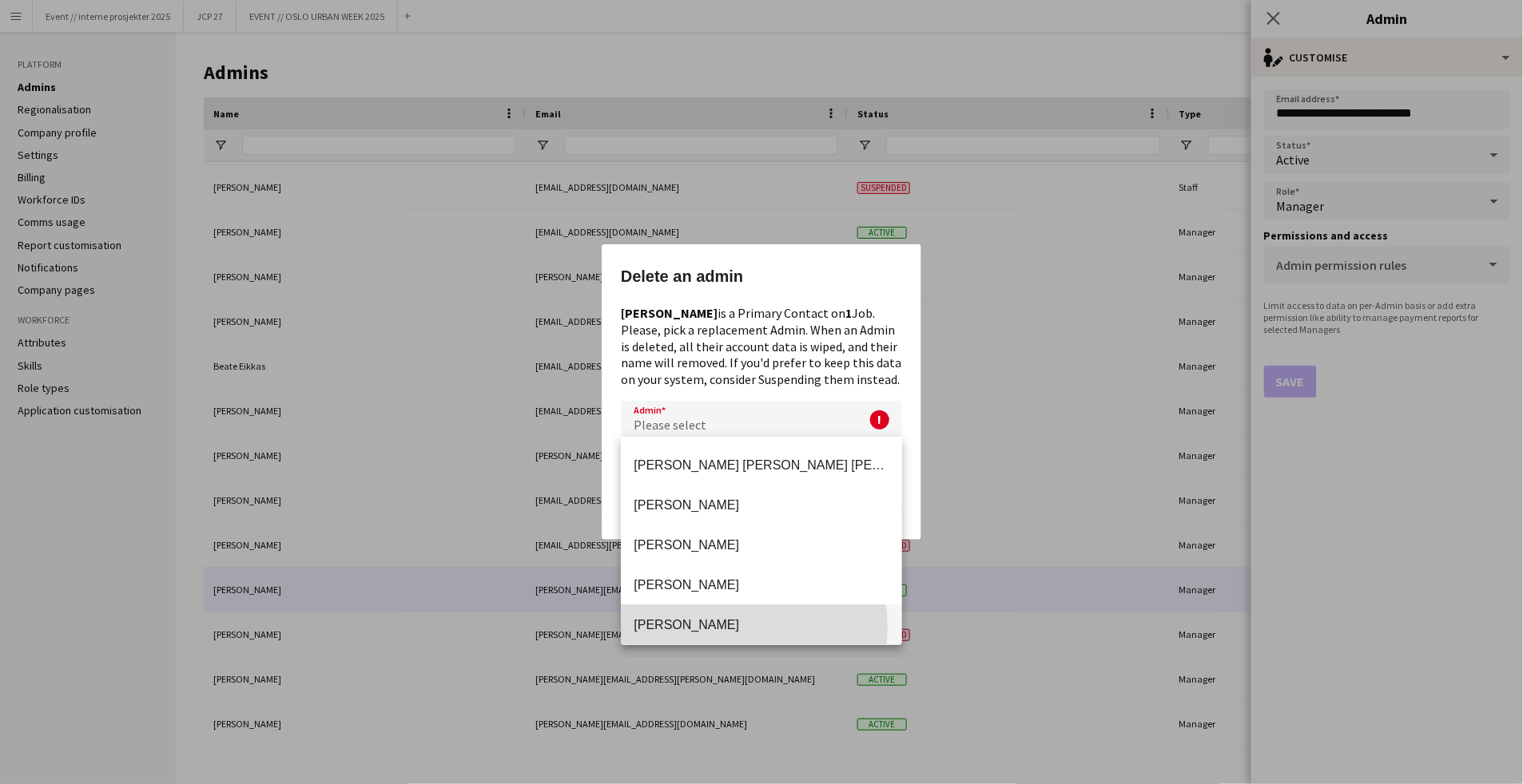
click at [749, 627] on span "[PERSON_NAME]" at bounding box center [762, 625] width 256 height 15
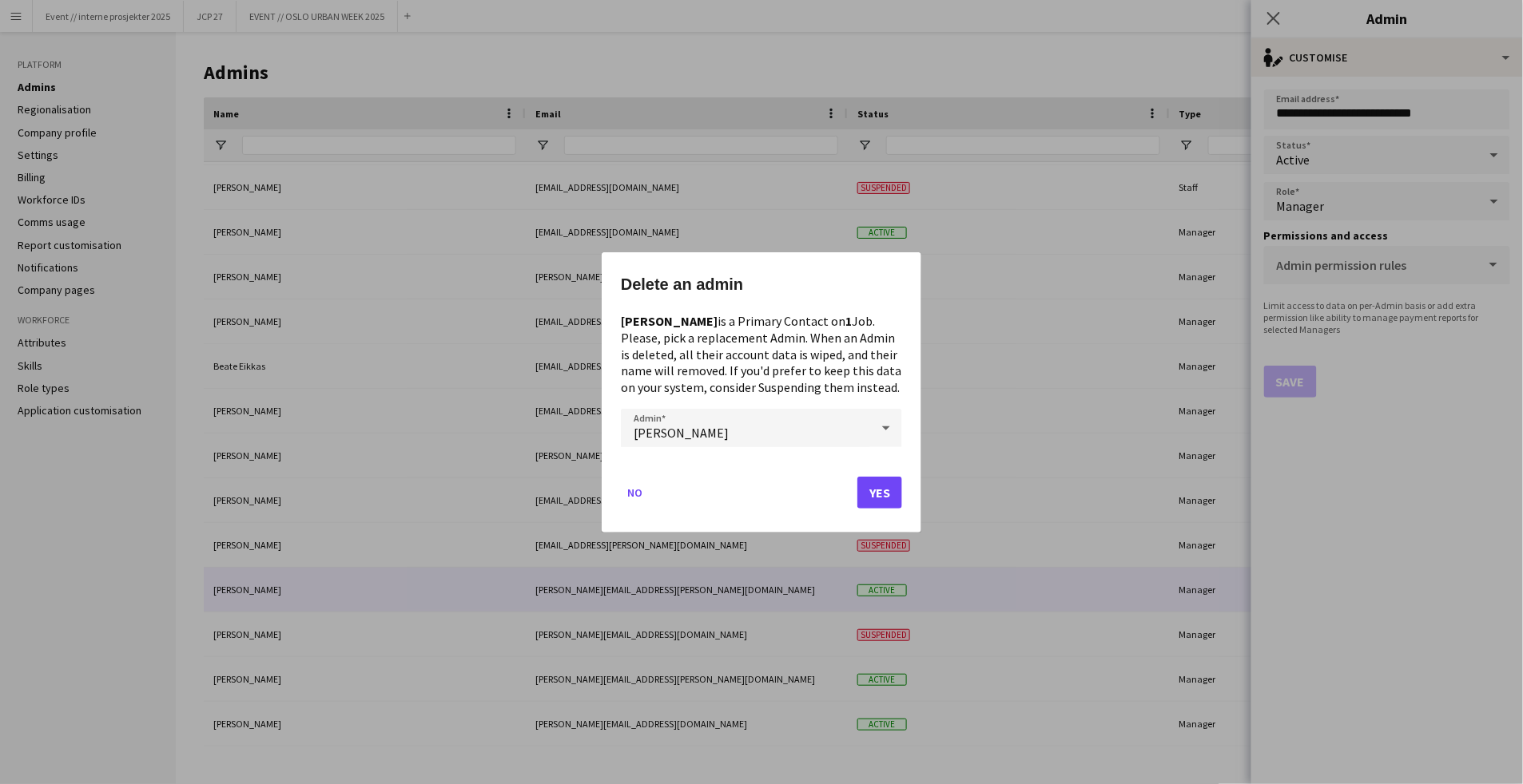
click at [897, 485] on button "Yes" at bounding box center [880, 492] width 45 height 32
